Goal: Download file/media

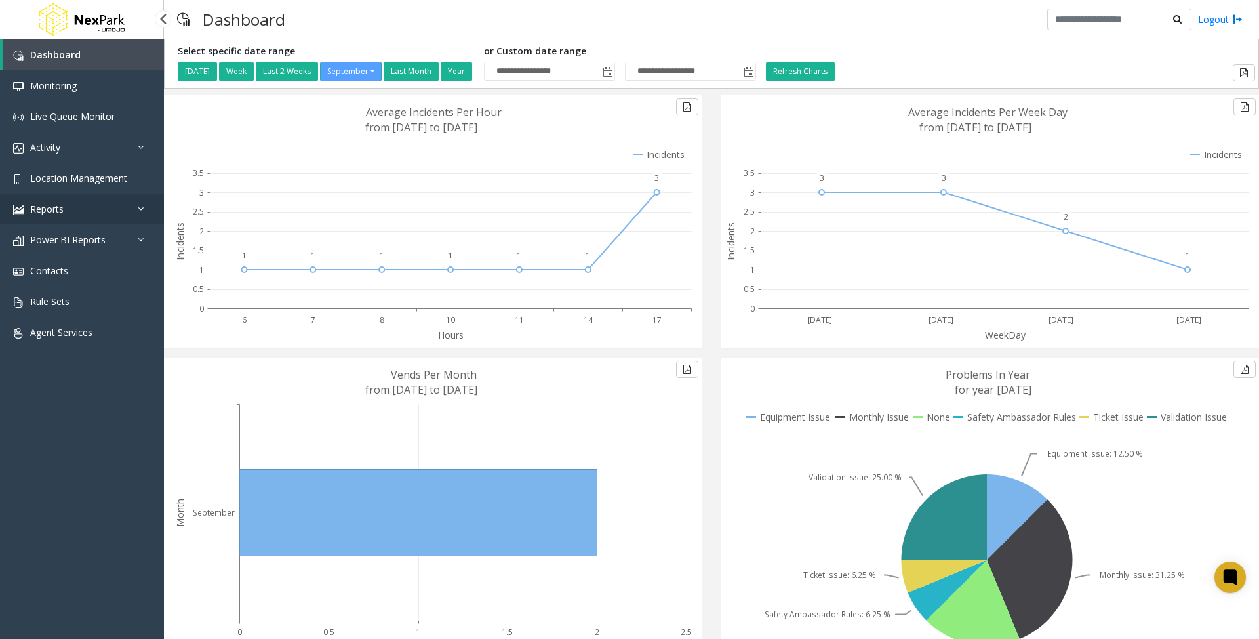
click at [138, 206] on icon at bounding box center [144, 208] width 13 height 9
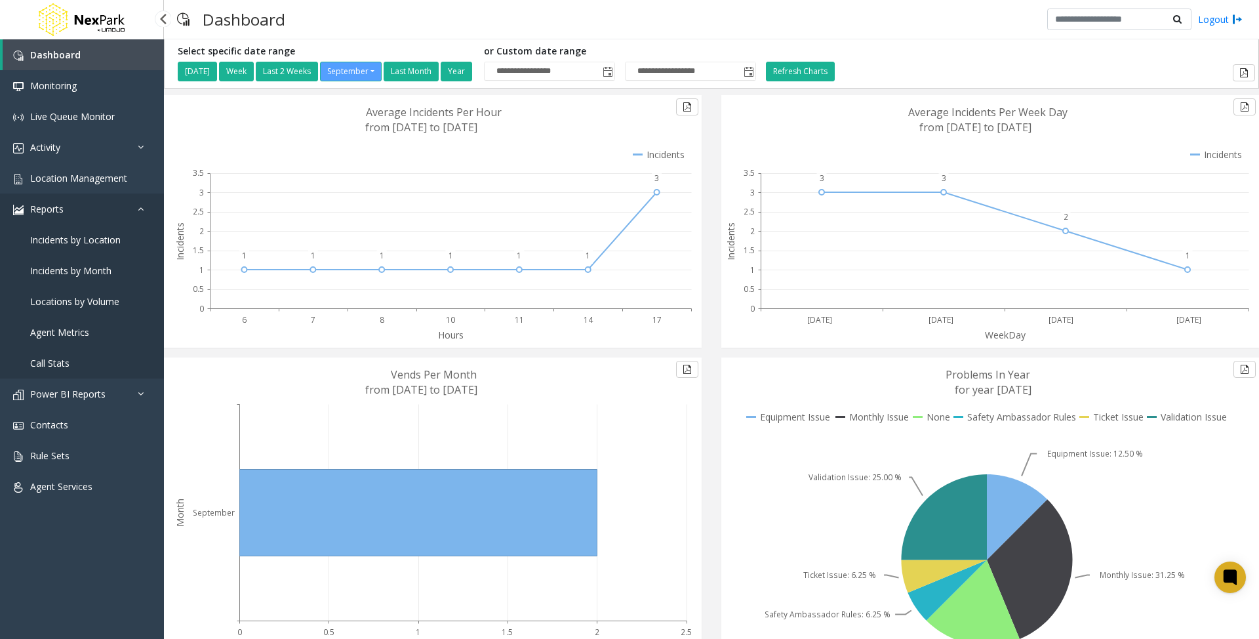
click at [138, 206] on icon at bounding box center [144, 208] width 13 height 9
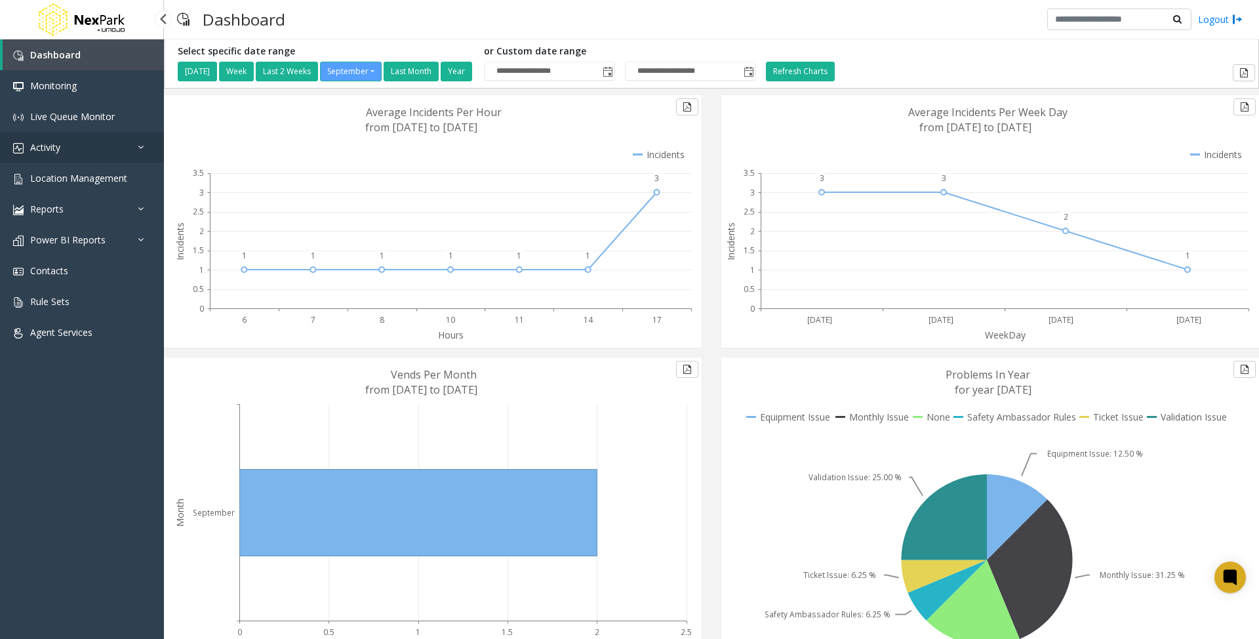
click at [127, 145] on link "Activity" at bounding box center [82, 147] width 164 height 31
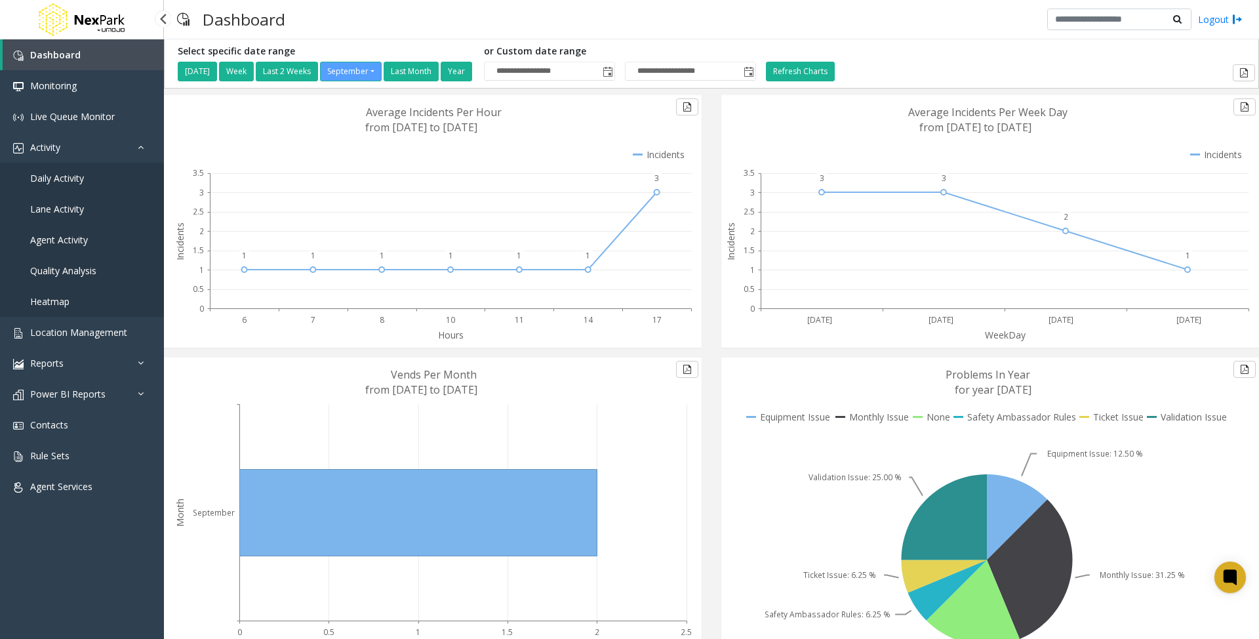
click at [50, 176] on span "Daily Activity" at bounding box center [57, 178] width 54 height 12
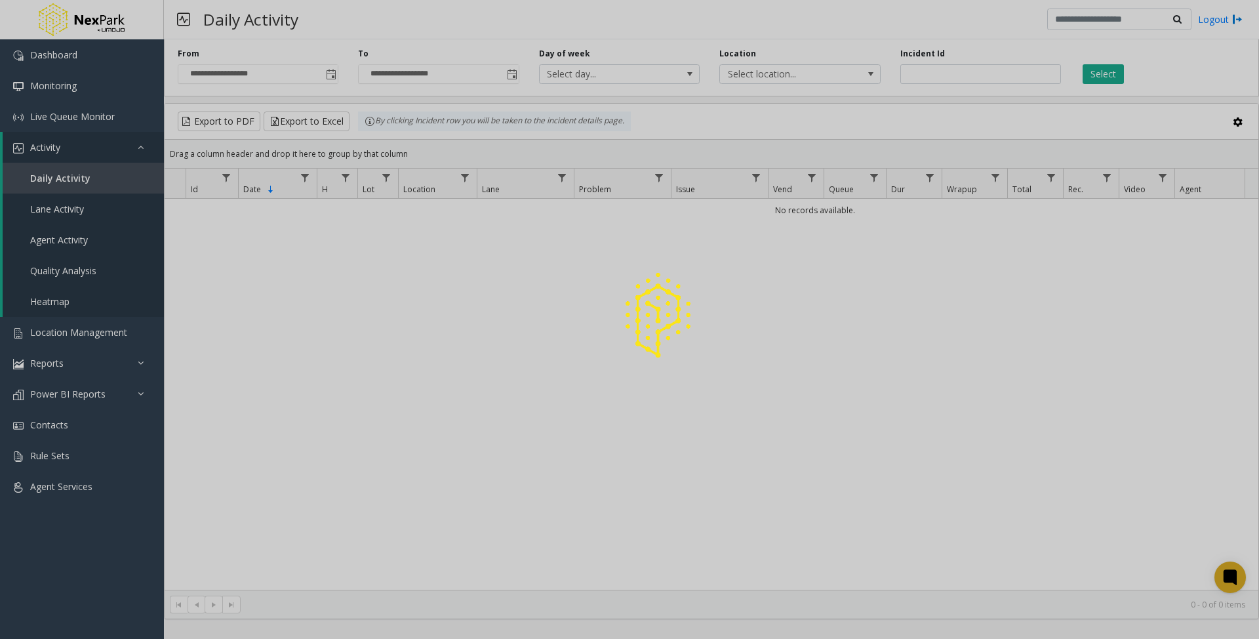
click at [940, 74] on div at bounding box center [629, 319] width 1259 height 639
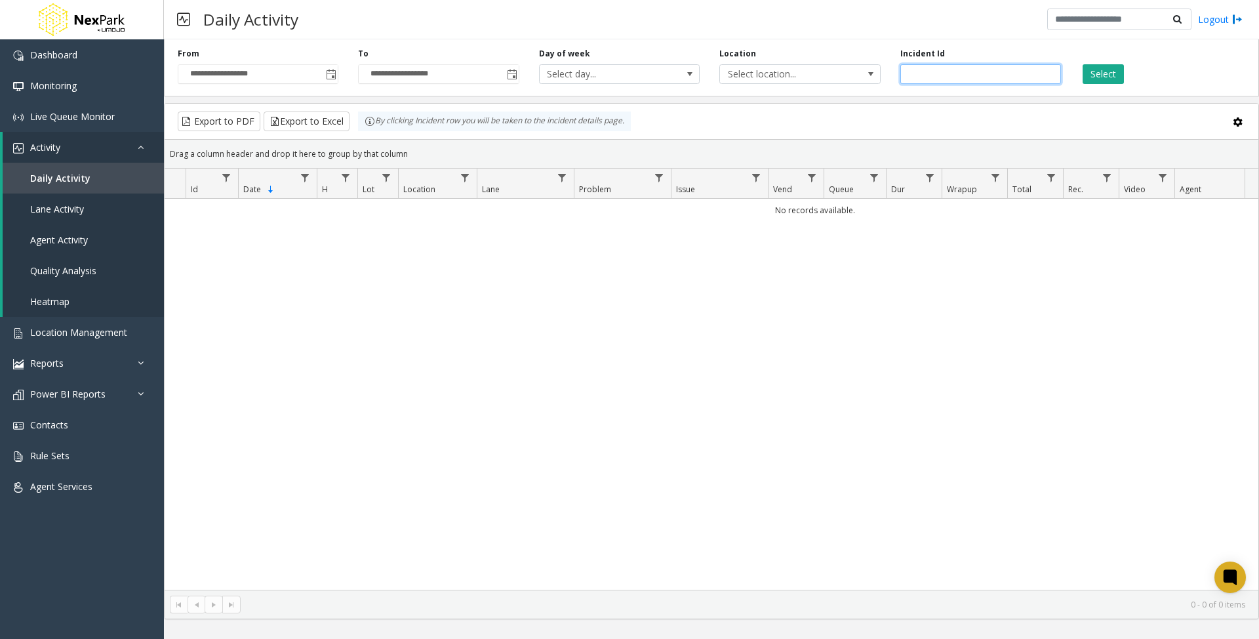
click at [923, 75] on input "number" at bounding box center [980, 74] width 161 height 20
paste input "******"
type input "******"
click at [1097, 75] on button "Select" at bounding box center [1103, 74] width 41 height 20
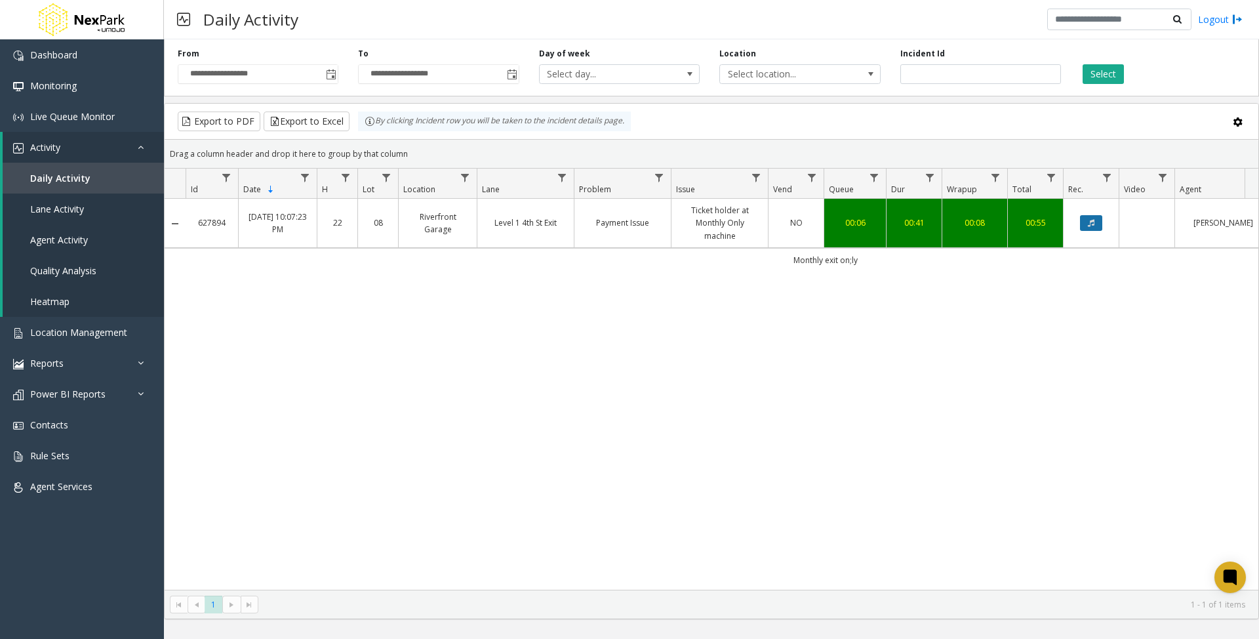
click at [1101, 227] on button "Data table" at bounding box center [1091, 223] width 22 height 16
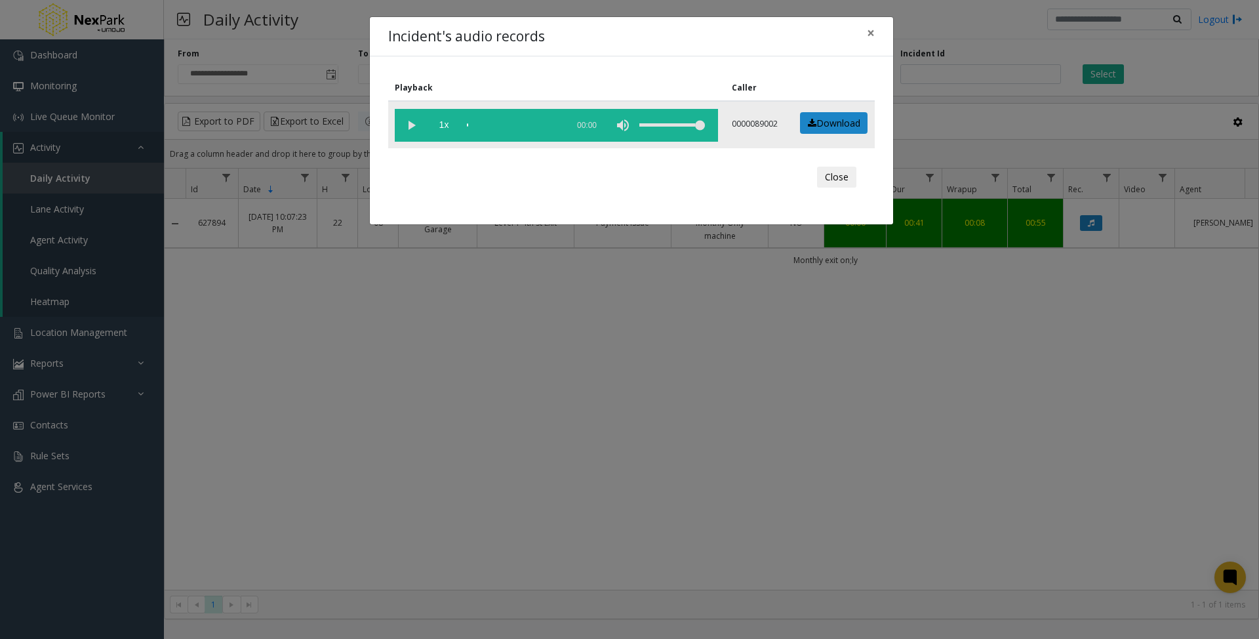
click at [411, 125] on vg-play-pause at bounding box center [411, 125] width 33 height 33
click at [788, 408] on div "Incident's audio records × Playback Caller 1x 00:51 0000089002 Download Close" at bounding box center [629, 319] width 1259 height 639
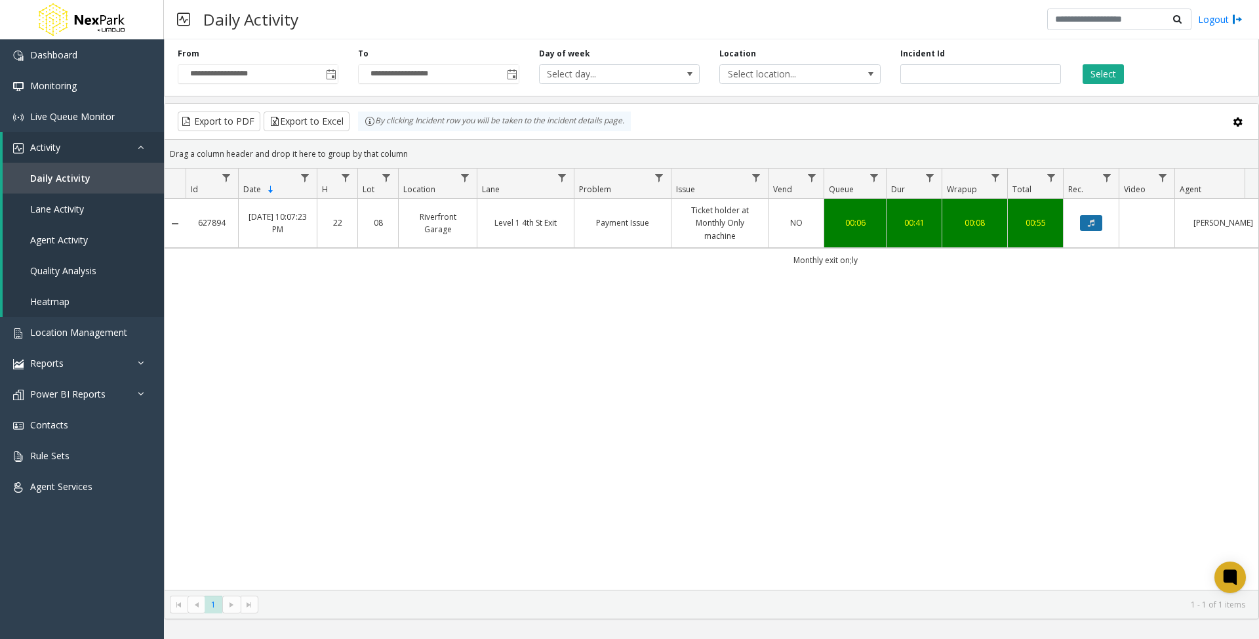
click at [1089, 227] on icon "Data table" at bounding box center [1091, 223] width 7 height 8
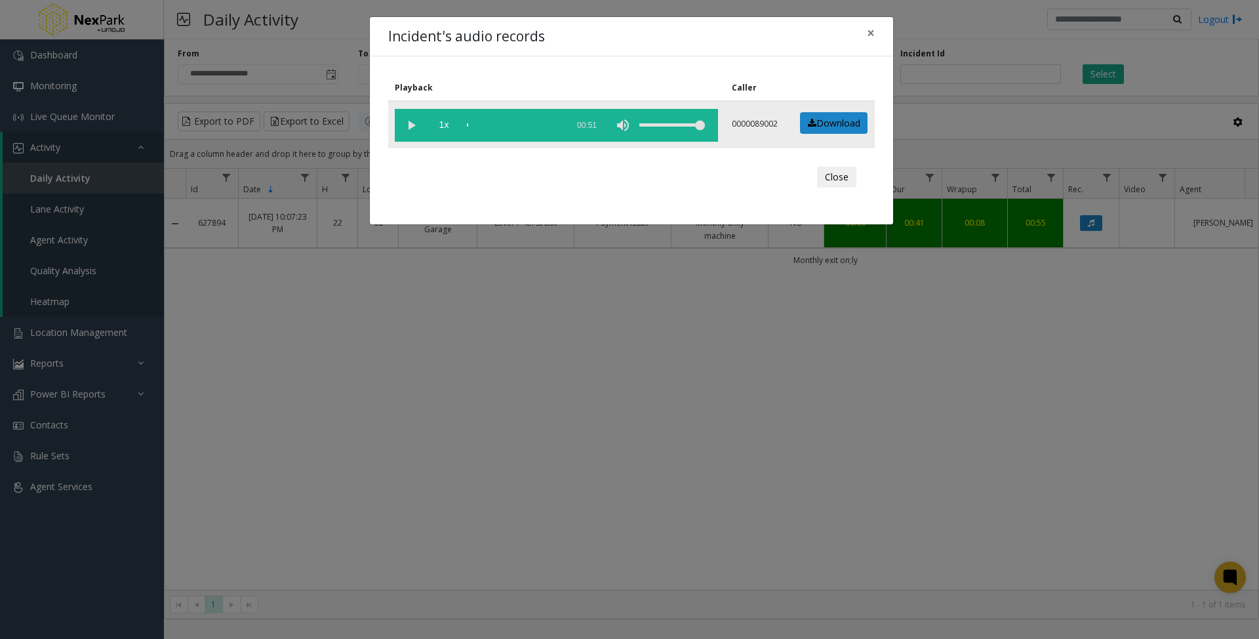
click at [414, 126] on vg-play-pause at bounding box center [411, 125] width 33 height 33
click at [412, 134] on vg-play-pause at bounding box center [411, 125] width 33 height 33
click at [870, 32] on span "×" at bounding box center [871, 33] width 8 height 18
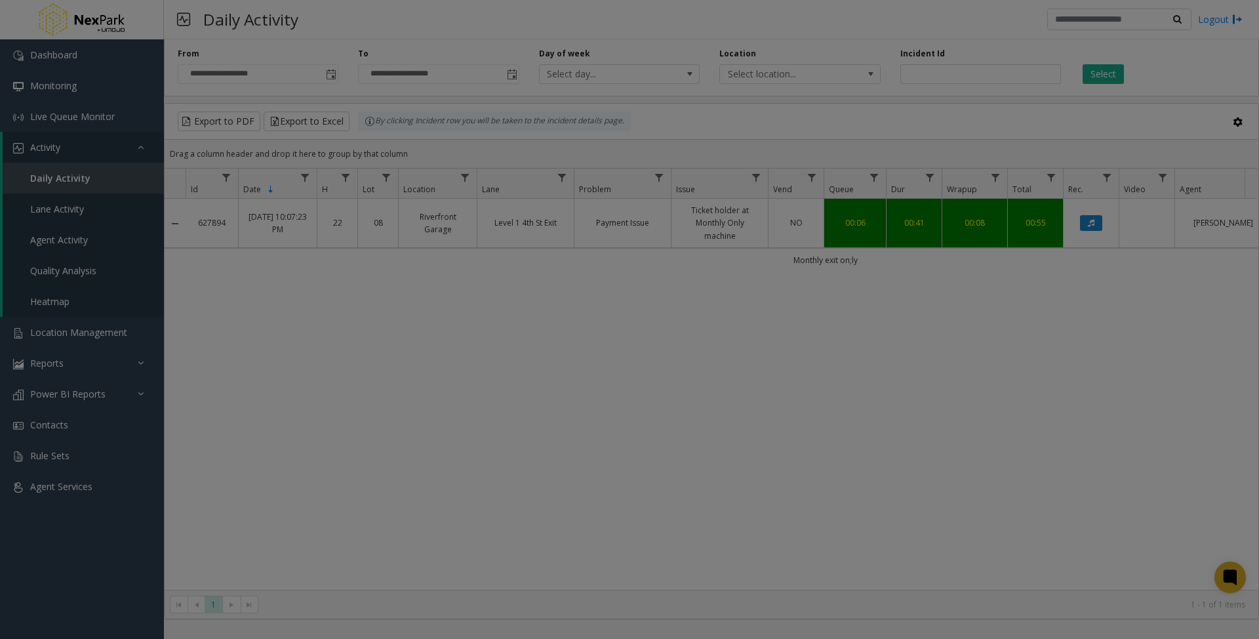
click at [870, 24] on div "Incident's audio records ×" at bounding box center [629, 4] width 523 height 40
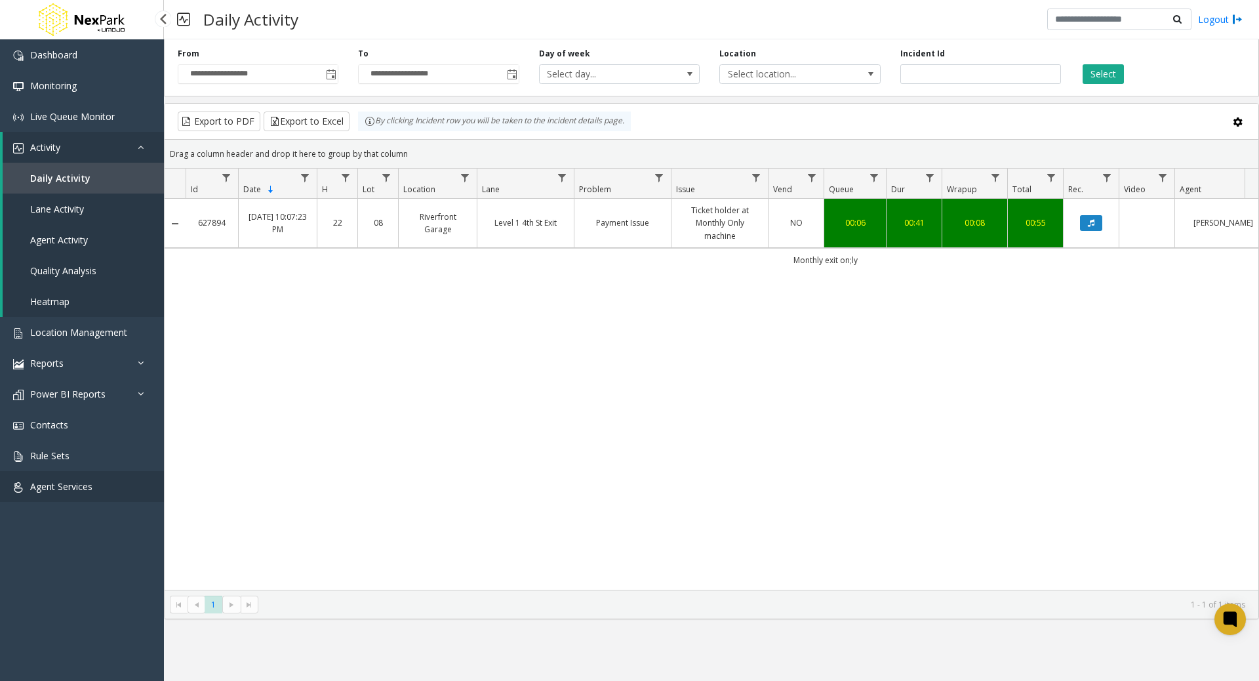
click at [60, 483] on span "Agent Services" at bounding box center [61, 486] width 62 height 12
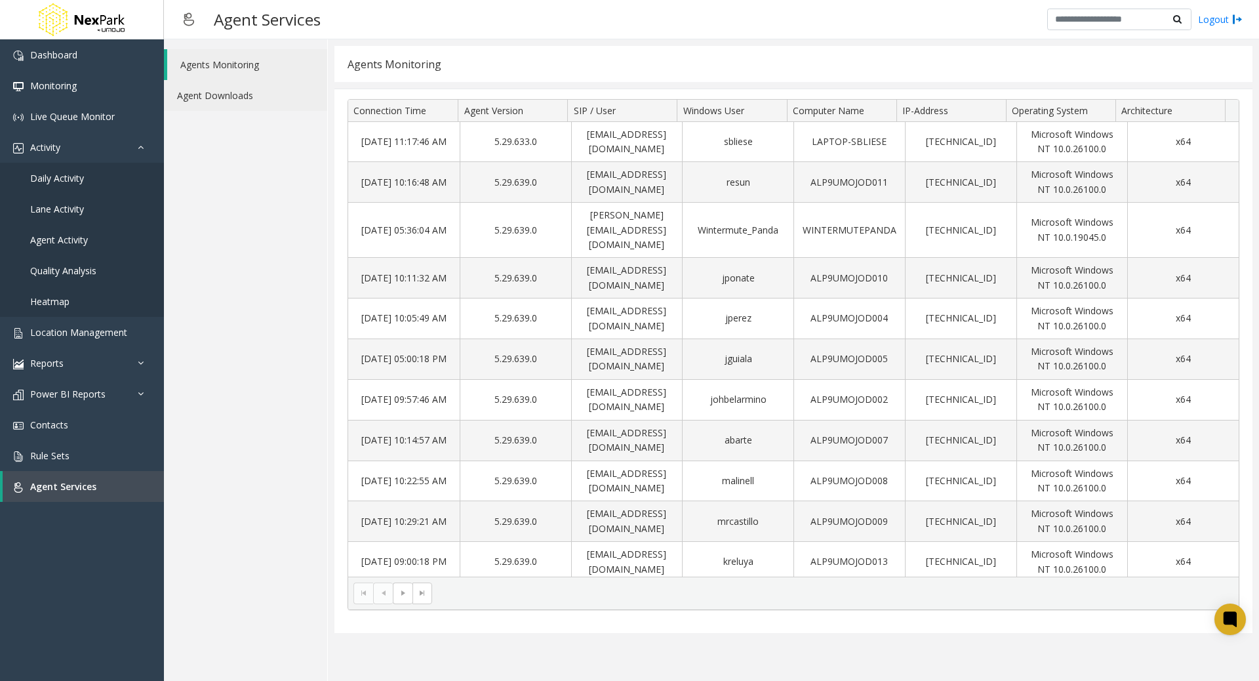
click at [229, 82] on link "Agent Downloads" at bounding box center [245, 95] width 163 height 31
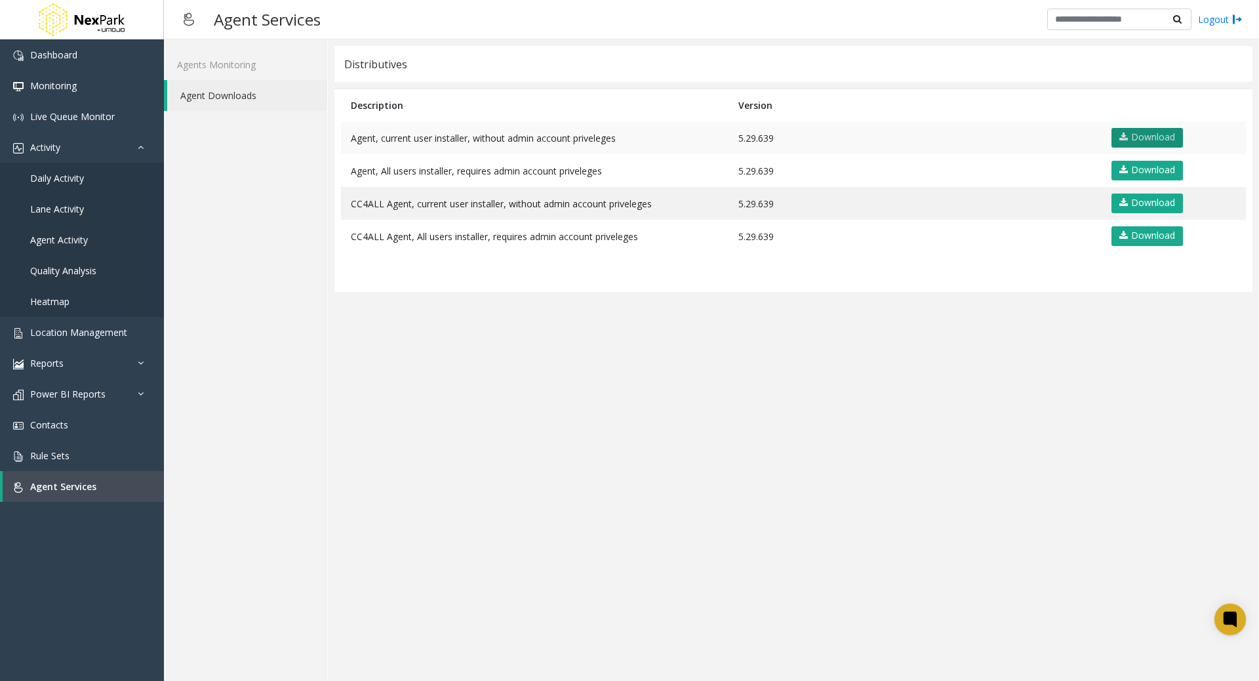
click at [1146, 142] on link "Download" at bounding box center [1147, 138] width 71 height 20
click at [979, 432] on app-distributives "Distributives Description Version Agent, current user installer, without admin …" at bounding box center [793, 360] width 918 height 628
click at [475, 476] on app-distributives "Distributives Description Version Agent, current user installer, without admin …" at bounding box center [793, 360] width 918 height 628
click at [874, 478] on app-distributives "Distributives Description Version Agent, current user installer, without admin …" at bounding box center [793, 360] width 918 height 628
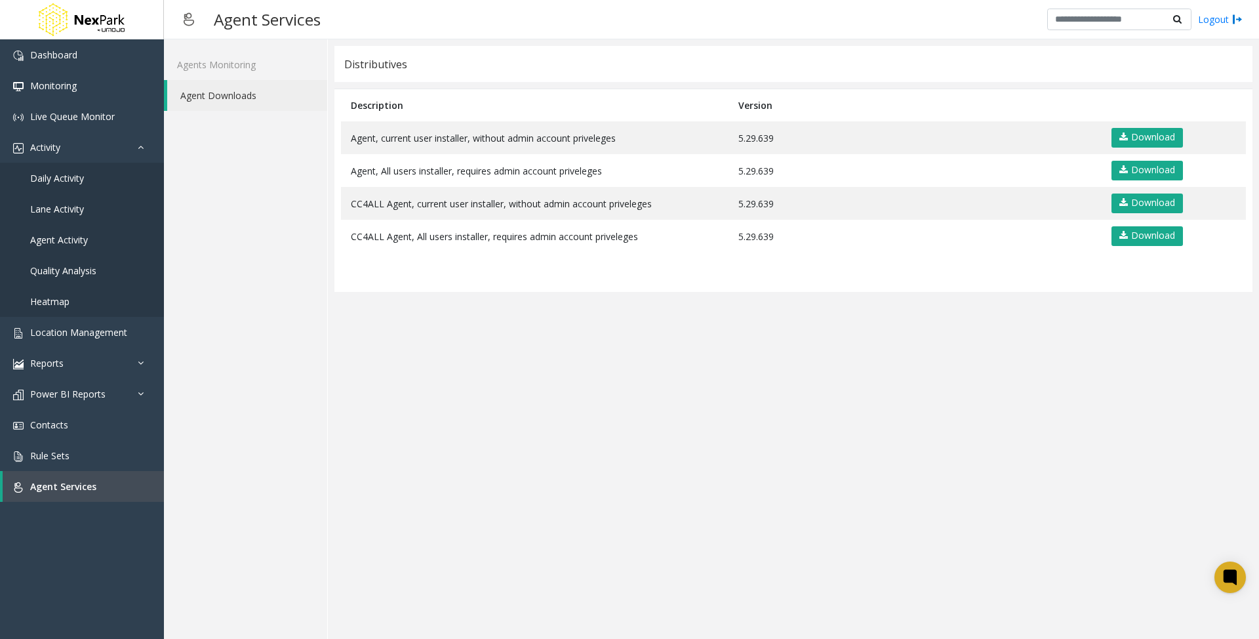
click at [670, 388] on app-distributives "Distributives Description Version Agent, current user installer, without admin …" at bounding box center [793, 339] width 918 height 586
click at [753, 449] on app-distributives "Distributives Description Version Agent, current user installer, without admin …" at bounding box center [793, 339] width 918 height 586
click at [935, 554] on app-distributives "Distributives Description Version Agent, current user installer, without admin …" at bounding box center [793, 339] width 918 height 586
click at [1086, 426] on app-distributives "Distributives Description Version Agent, current user installer, without admin …" at bounding box center [793, 339] width 918 height 586
click at [607, 499] on app-distributives "Distributives Description Version Agent, current user installer, without admin …" at bounding box center [793, 339] width 918 height 586
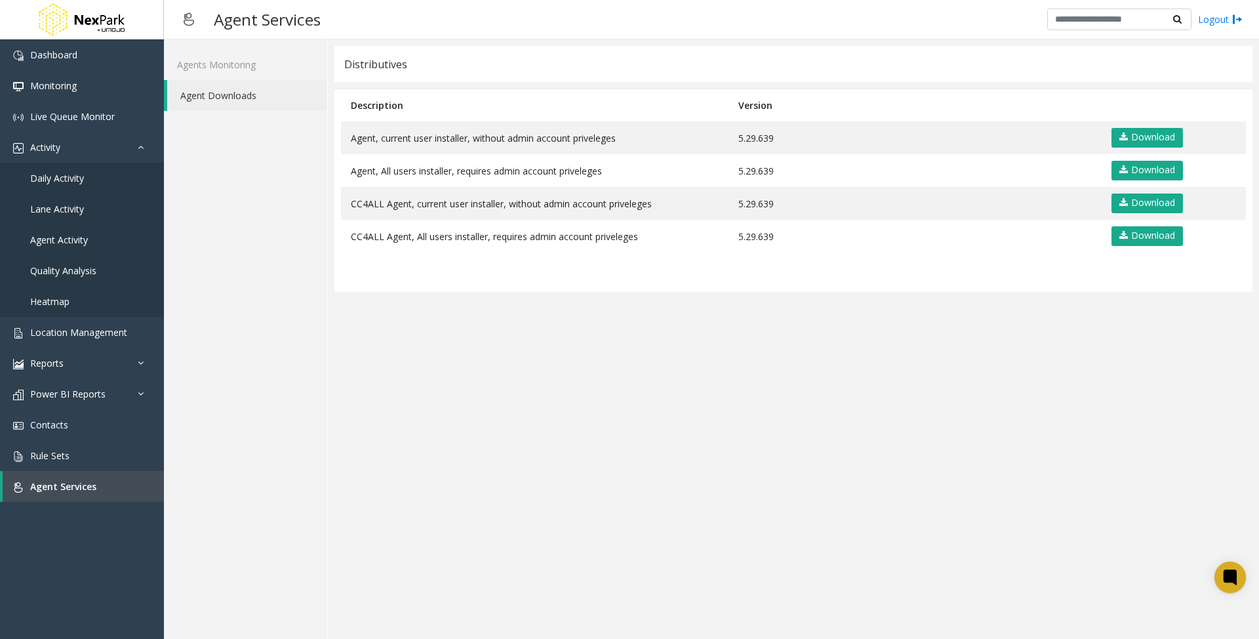
click at [631, 470] on app-distributives "Distributives Description Version Agent, current user installer, without admin …" at bounding box center [793, 339] width 918 height 586
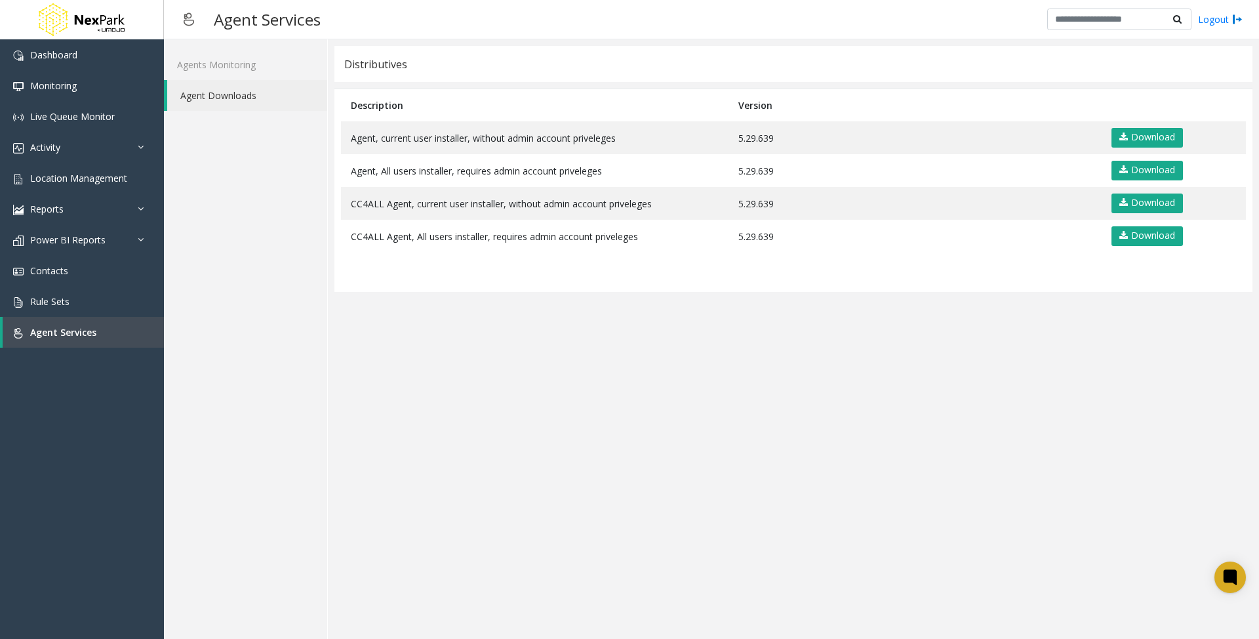
drag, startPoint x: 603, startPoint y: 378, endPoint x: 609, endPoint y: 373, distance: 7.9
click at [603, 378] on app-distributives "Distributives Description Version Agent, current user installer, without admin …" at bounding box center [793, 339] width 918 height 586
drag, startPoint x: 125, startPoint y: 143, endPoint x: 119, endPoint y: 153, distance: 12.0
click at [125, 143] on link "Activity" at bounding box center [82, 147] width 164 height 31
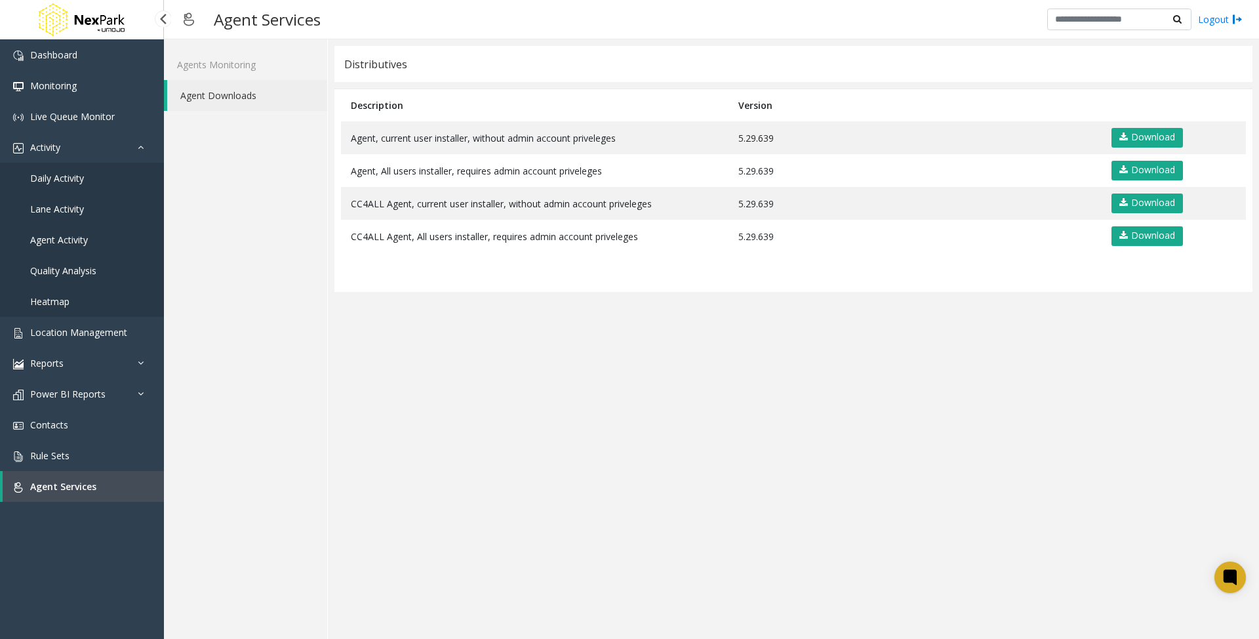
click at [90, 184] on link "Daily Activity" at bounding box center [82, 178] width 164 height 31
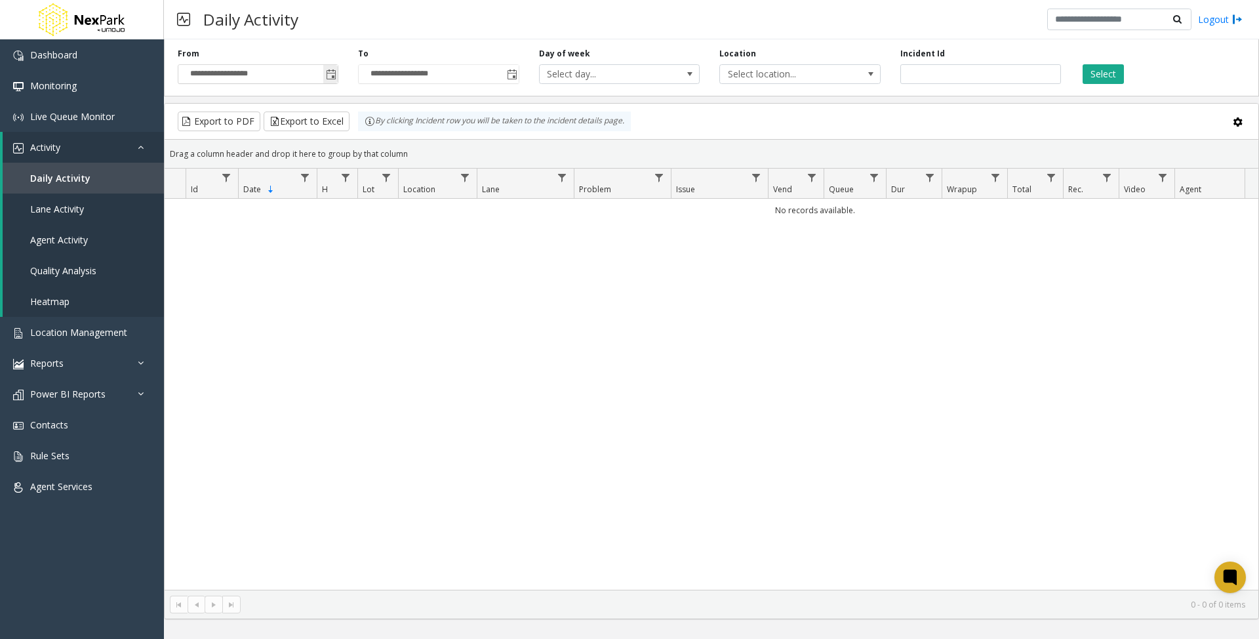
click at [328, 71] on span "Toggle popup" at bounding box center [331, 75] width 10 height 10
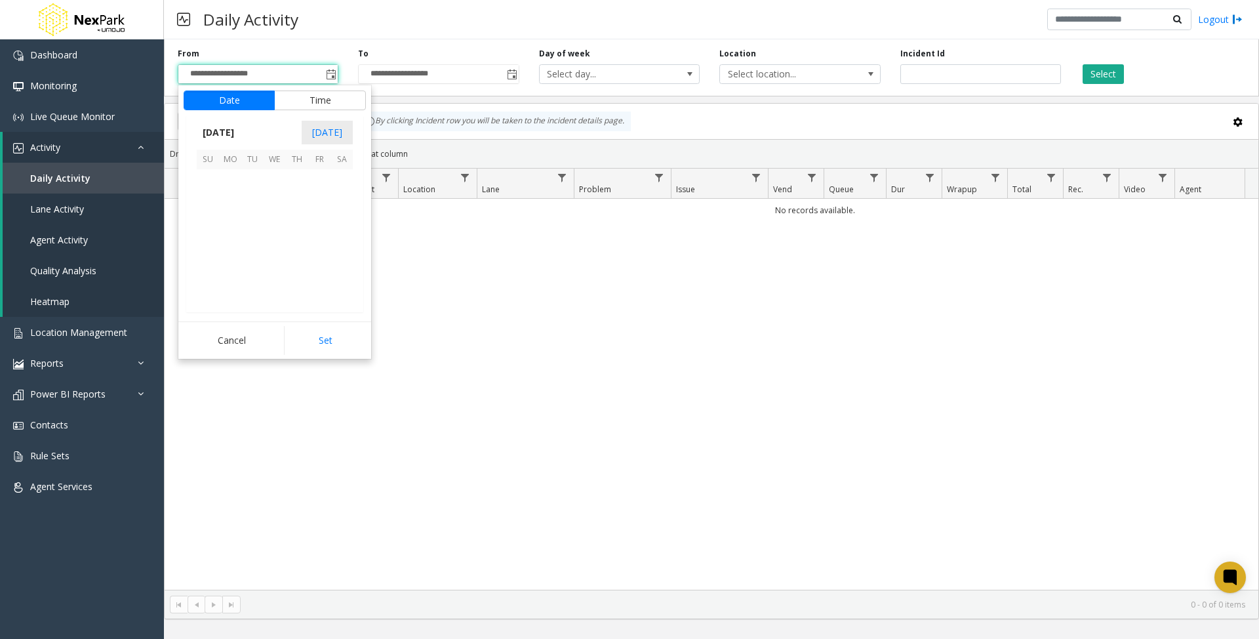
scroll to position [235388, 0]
click at [251, 205] on span "9" at bounding box center [252, 203] width 22 height 22
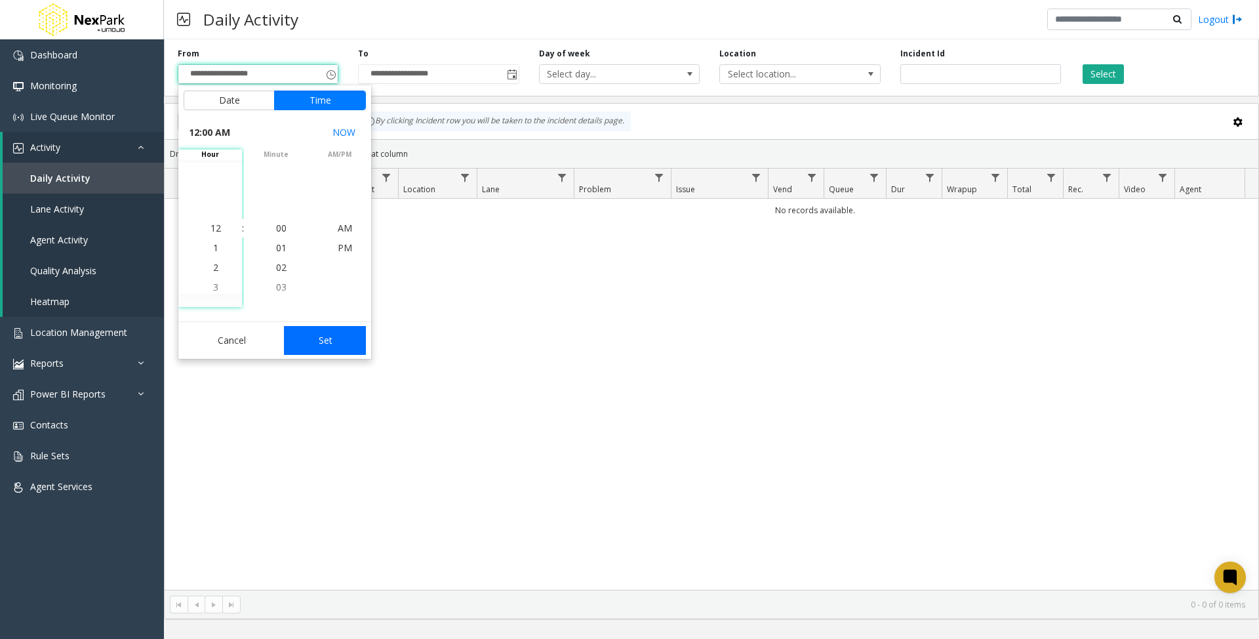
click at [312, 340] on button "Set" at bounding box center [325, 340] width 83 height 29
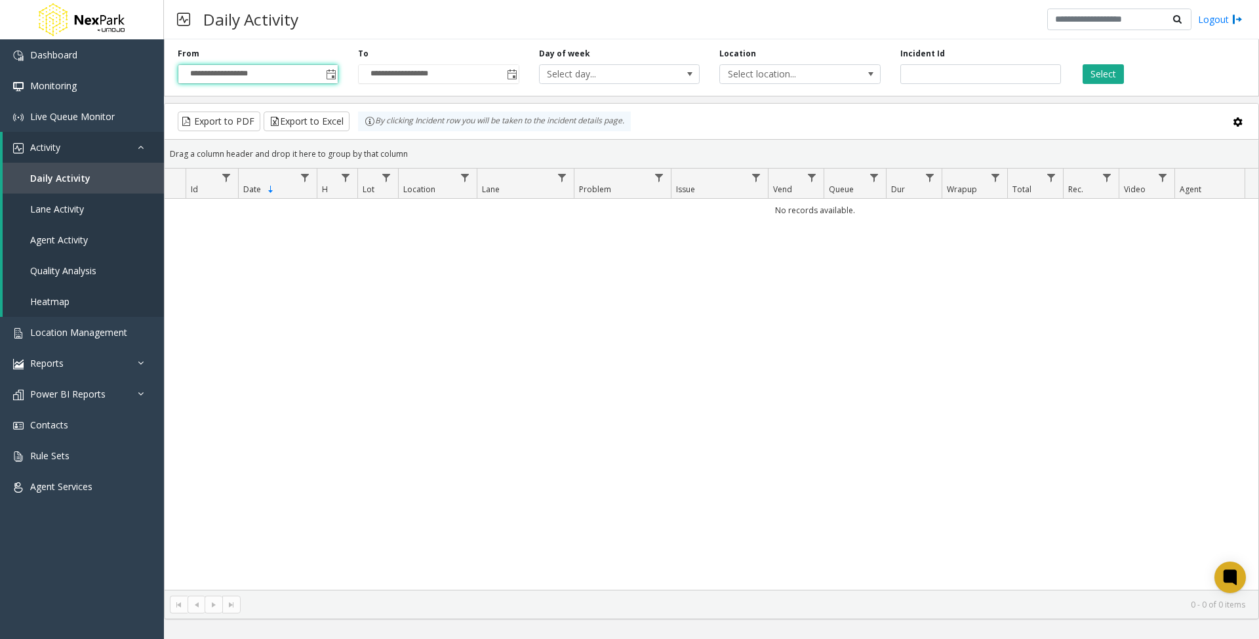
type input "**********"
click at [1099, 70] on button "Select" at bounding box center [1103, 74] width 41 height 20
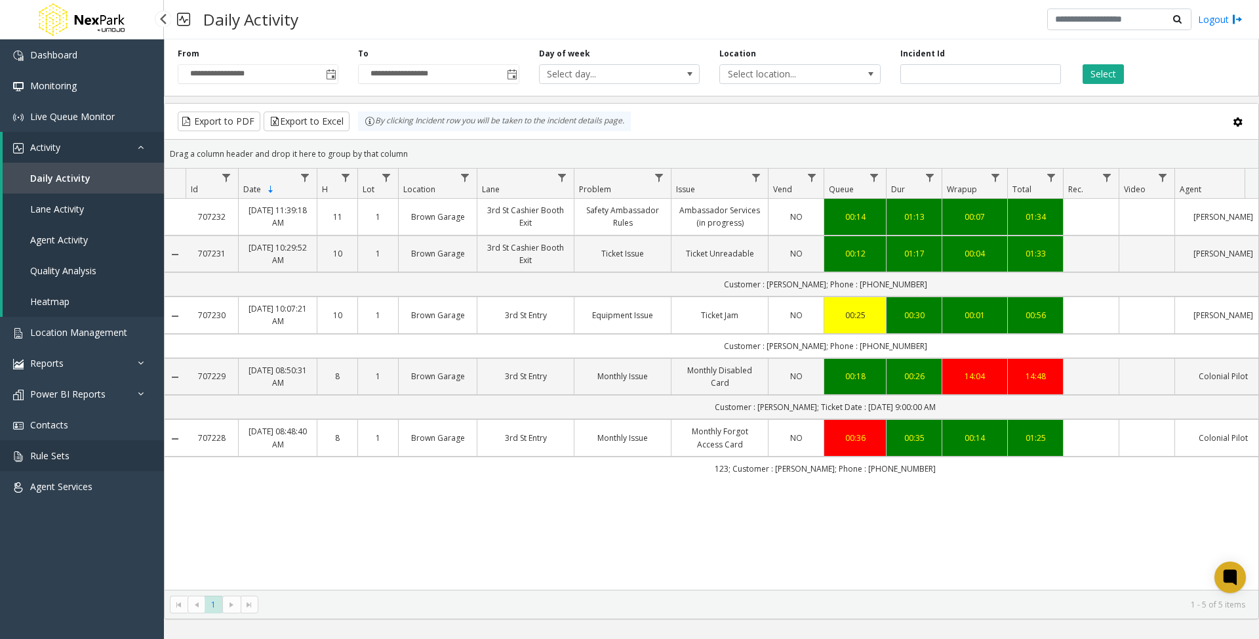
click at [82, 460] on link "Rule Sets" at bounding box center [82, 455] width 164 height 31
click at [79, 489] on span "Agent Services" at bounding box center [61, 486] width 62 height 12
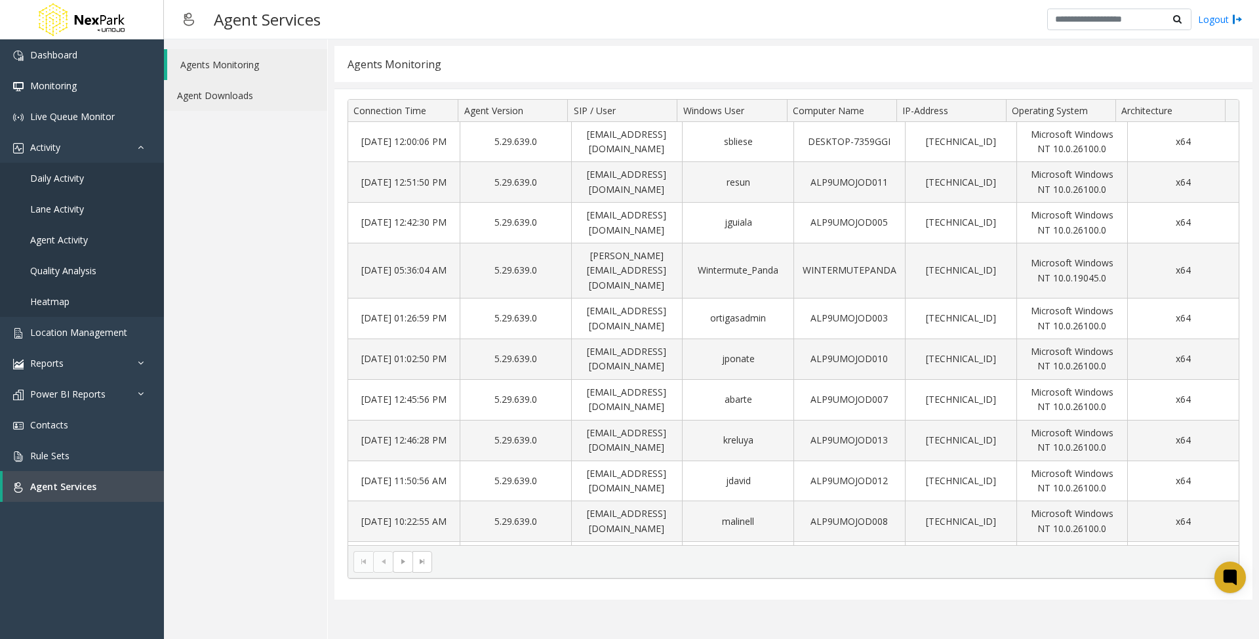
click at [247, 108] on link "Agent Downloads" at bounding box center [245, 95] width 163 height 31
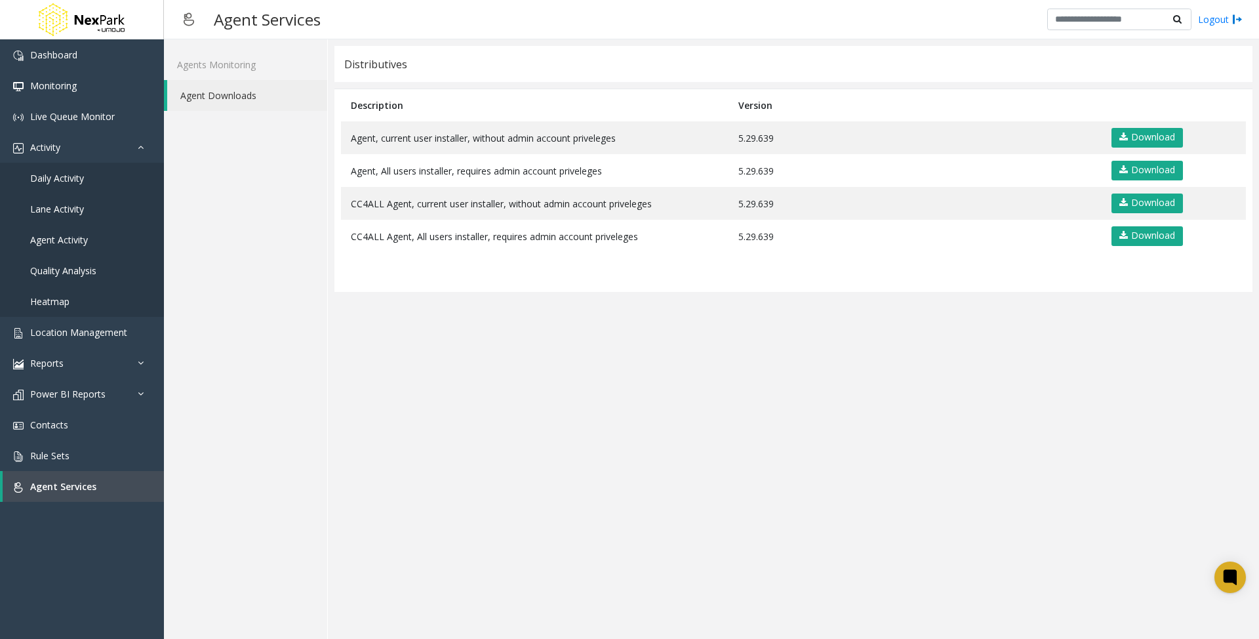
click at [568, 355] on app-distributives "Distributives Description Version Agent, current user installer, without admin …" at bounding box center [793, 339] width 918 height 586
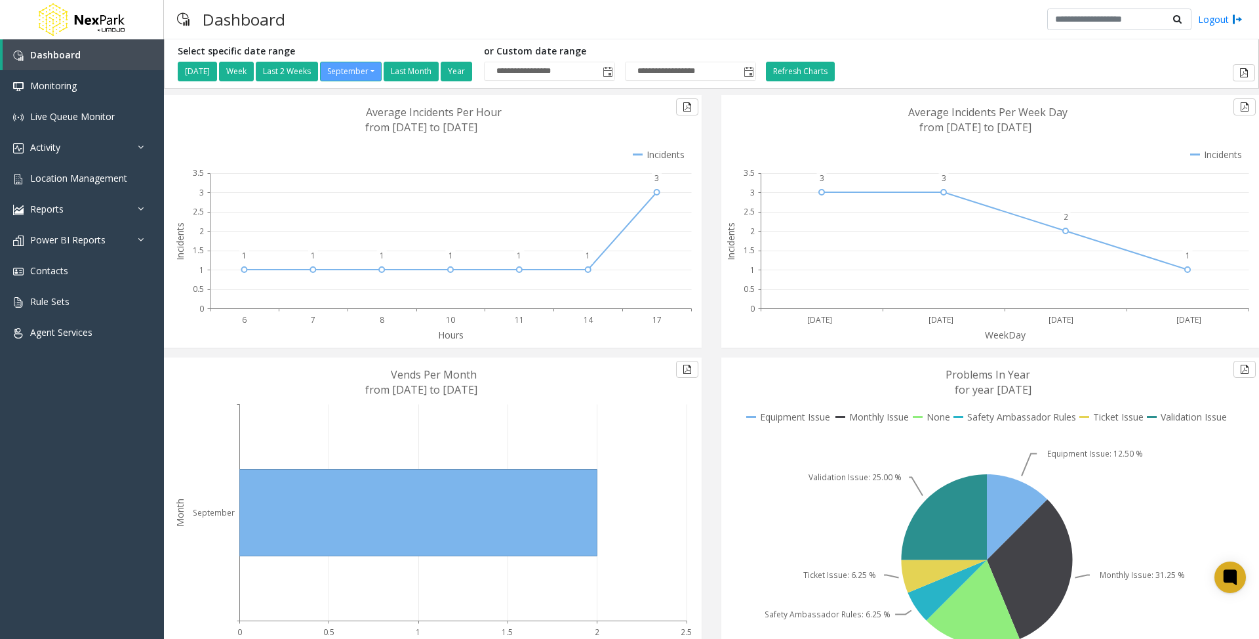
click at [169, 383] on kendo-chart "Month September 0 0.5 1 1.5 2 2.5 Vends Vends Per Month from 9/1/2025 to 9/30/2…" at bounding box center [433, 521] width 538 height 328
click at [51, 329] on span "Agent Services" at bounding box center [61, 332] width 62 height 12
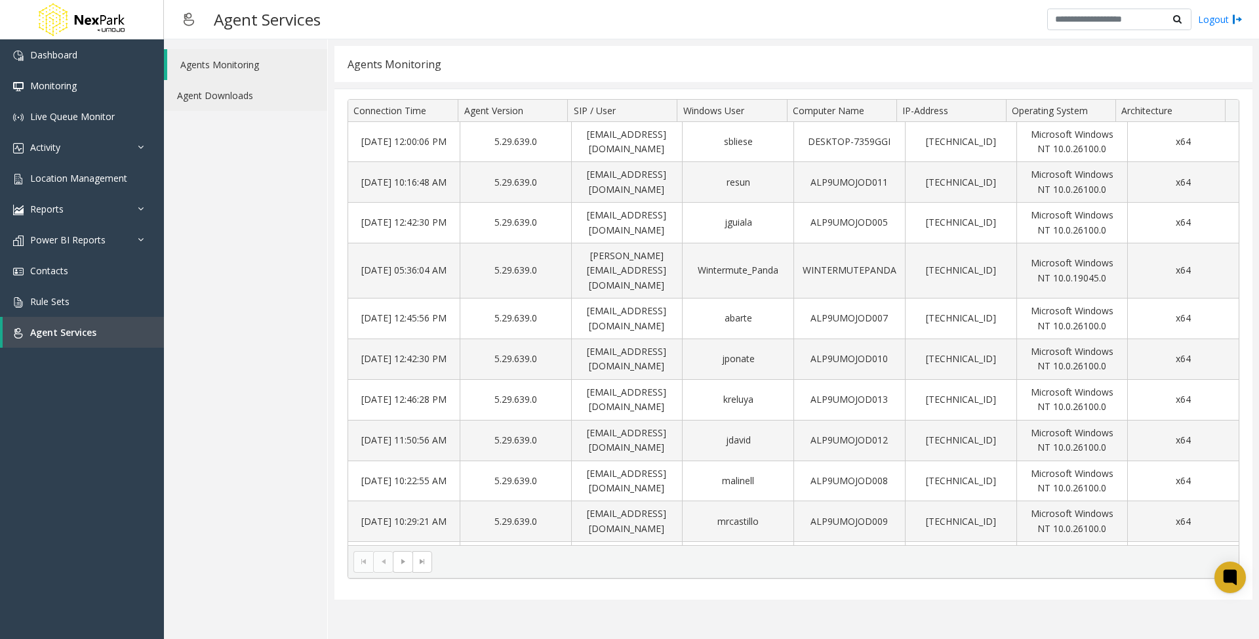
click at [233, 91] on link "Agent Downloads" at bounding box center [245, 95] width 163 height 31
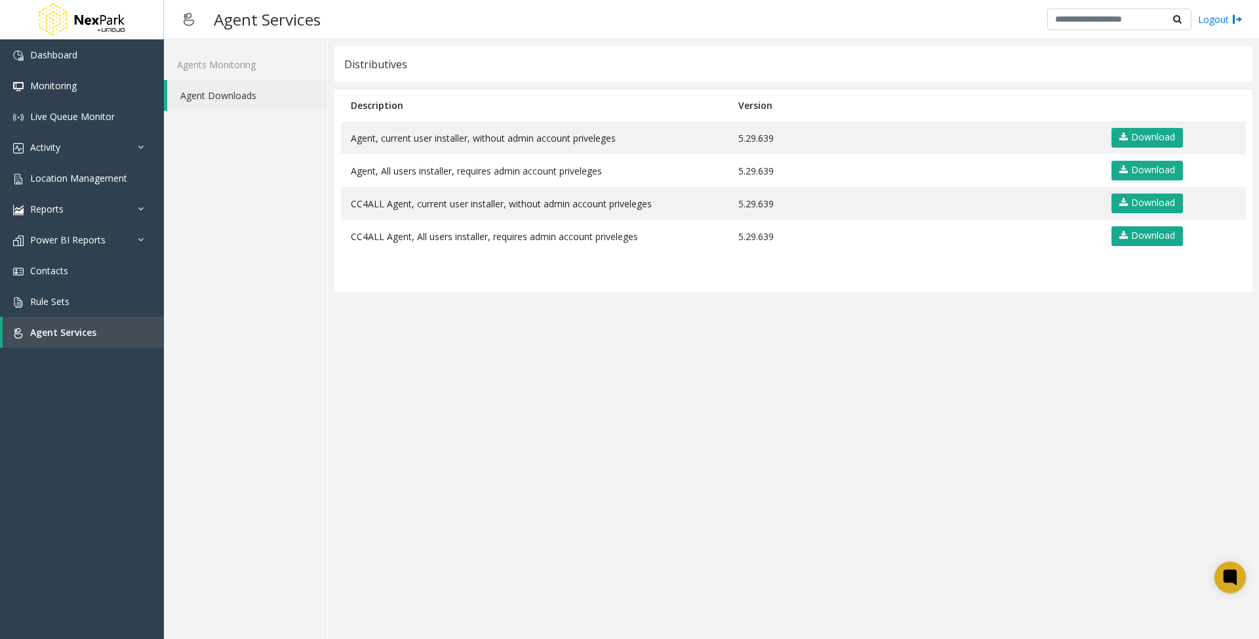
drag, startPoint x: 556, startPoint y: 325, endPoint x: 242, endPoint y: 296, distance: 315.5
click at [555, 325] on app-distributives "Distributives Description Version Agent, current user installer, without admin …" at bounding box center [793, 339] width 918 height 586
click at [76, 49] on span "Dashboard" at bounding box center [53, 55] width 47 height 12
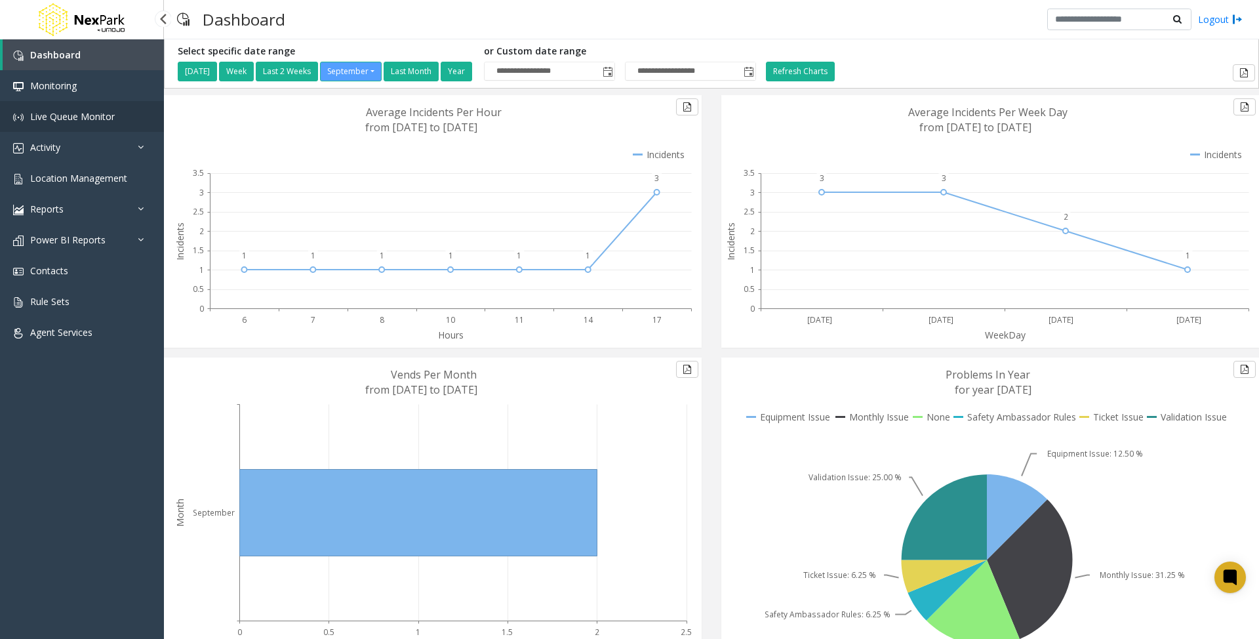
click at [70, 122] on link "Live Queue Monitor" at bounding box center [82, 116] width 164 height 31
